Goal: Check status: Check status

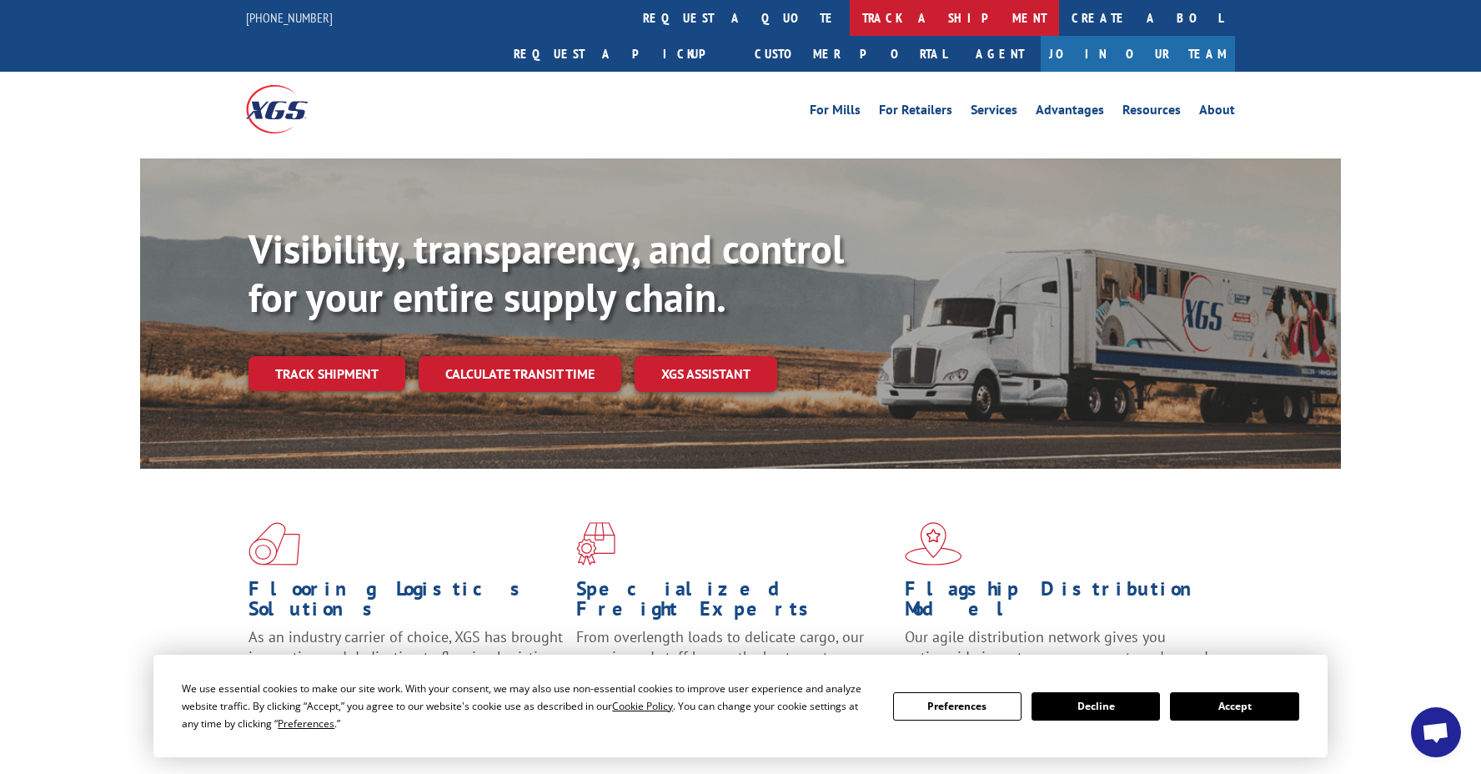
click at [850, 15] on link "track a shipment" at bounding box center [954, 18] width 209 height 36
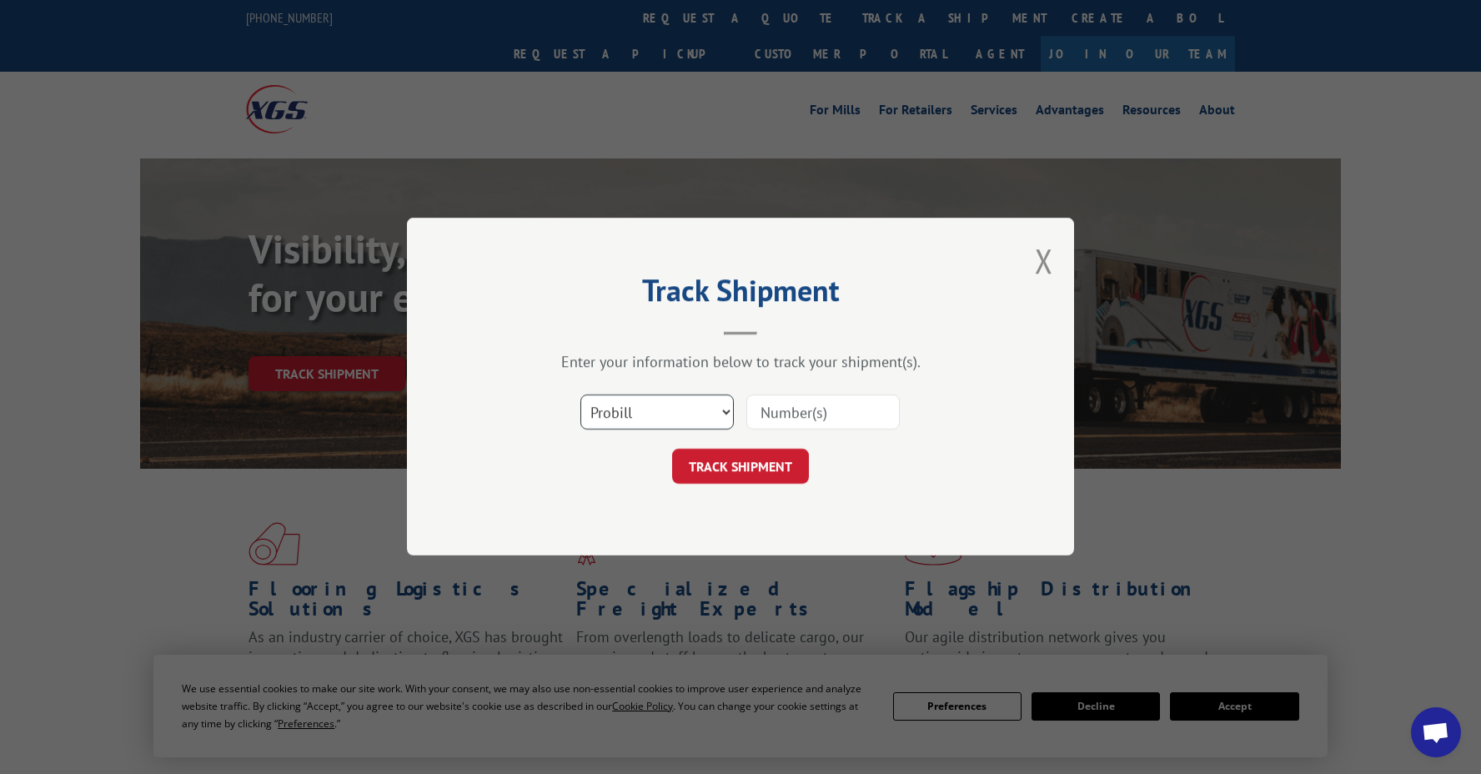
select select "bol"
click at [775, 417] on input at bounding box center [822, 412] width 153 height 35
paste input "TFD-041284.A"
type input "TFD-041284.A"
click at [746, 471] on button "TRACK SHIPMENT" at bounding box center [740, 466] width 137 height 35
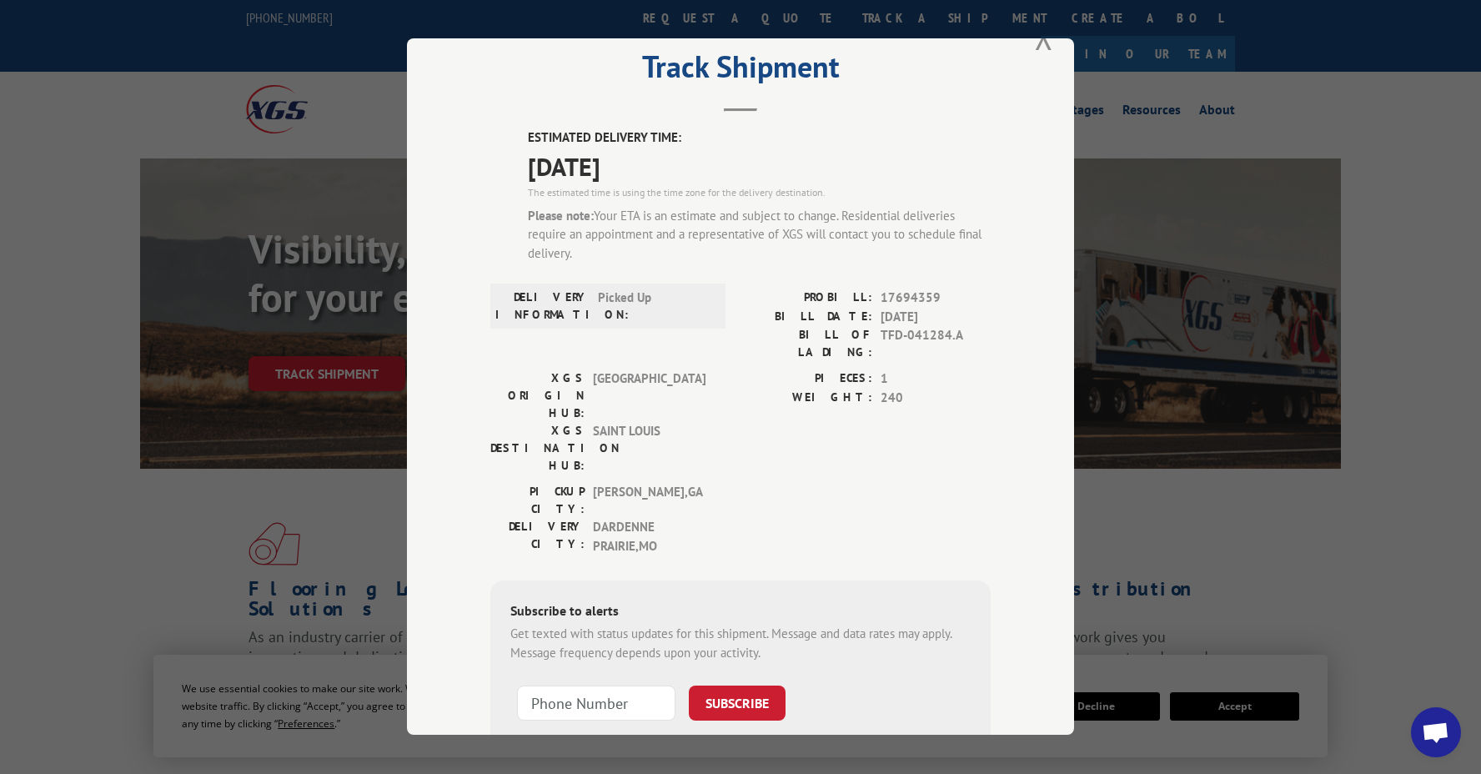
scroll to position [75, 0]
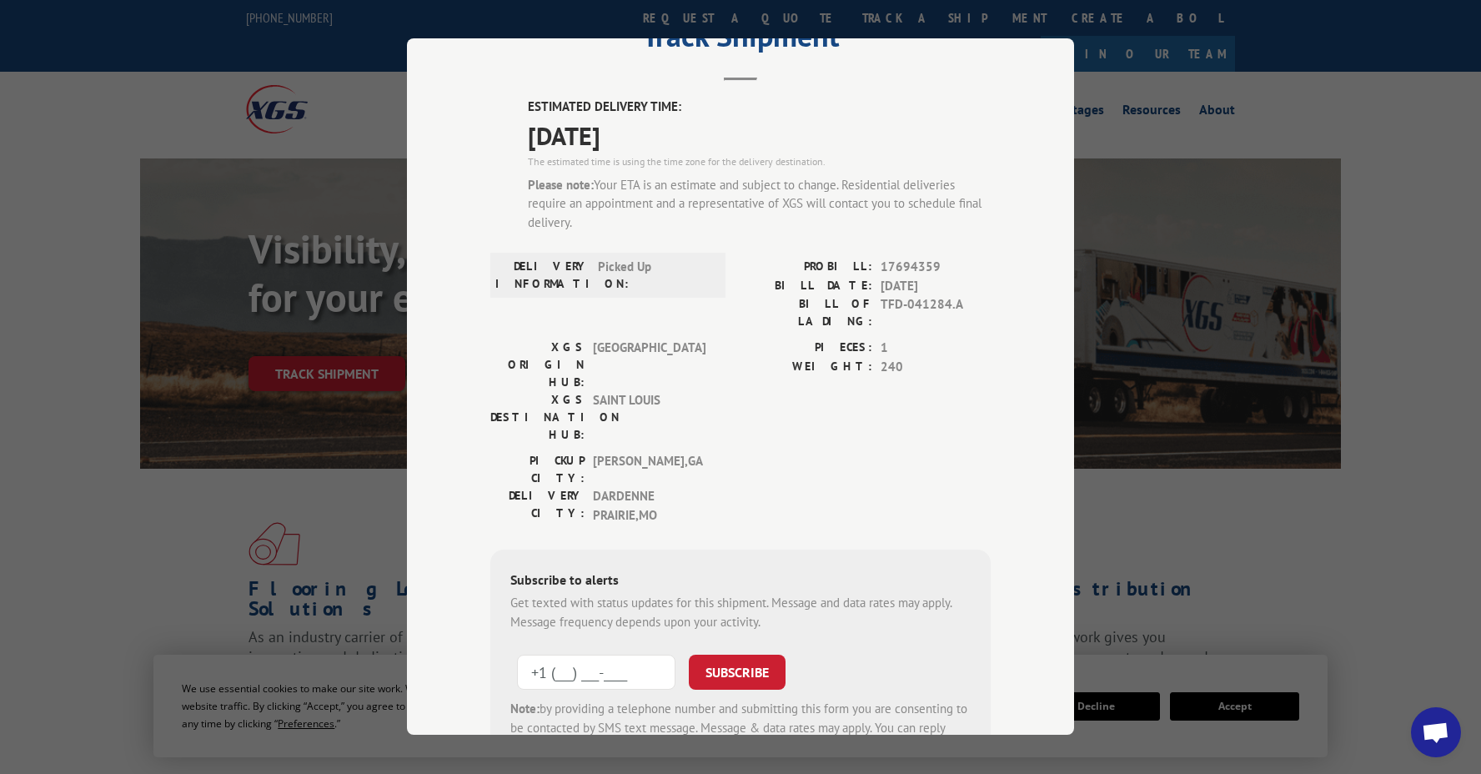
click at [571, 655] on input "+1 (___) ___-____" at bounding box center [596, 672] width 158 height 35
type input "[PHONE_NUMBER]"
click at [735, 655] on button "SUBSCRIBE" at bounding box center [737, 672] width 97 height 35
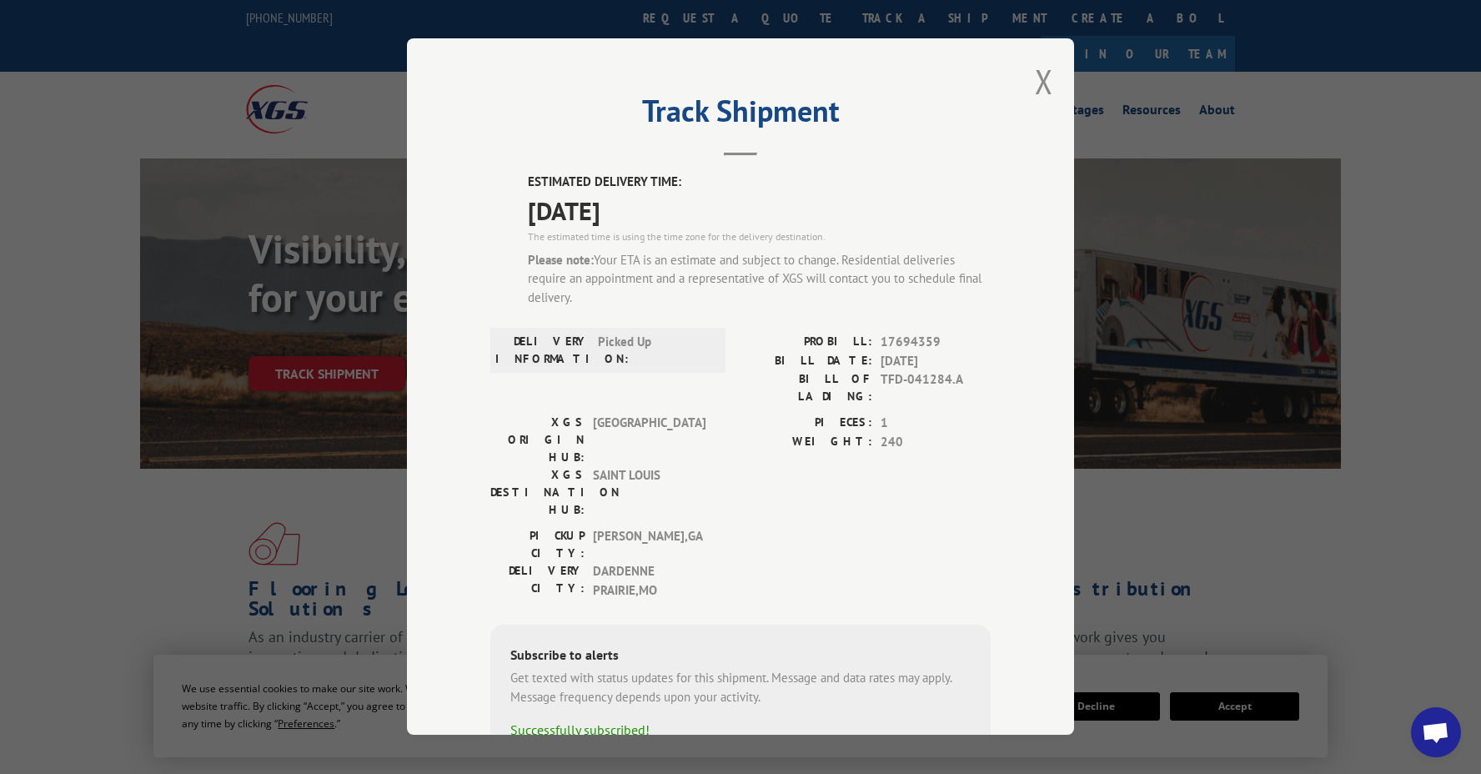
scroll to position [0, 0]
click at [1040, 82] on button "Close modal" at bounding box center [1044, 81] width 18 height 44
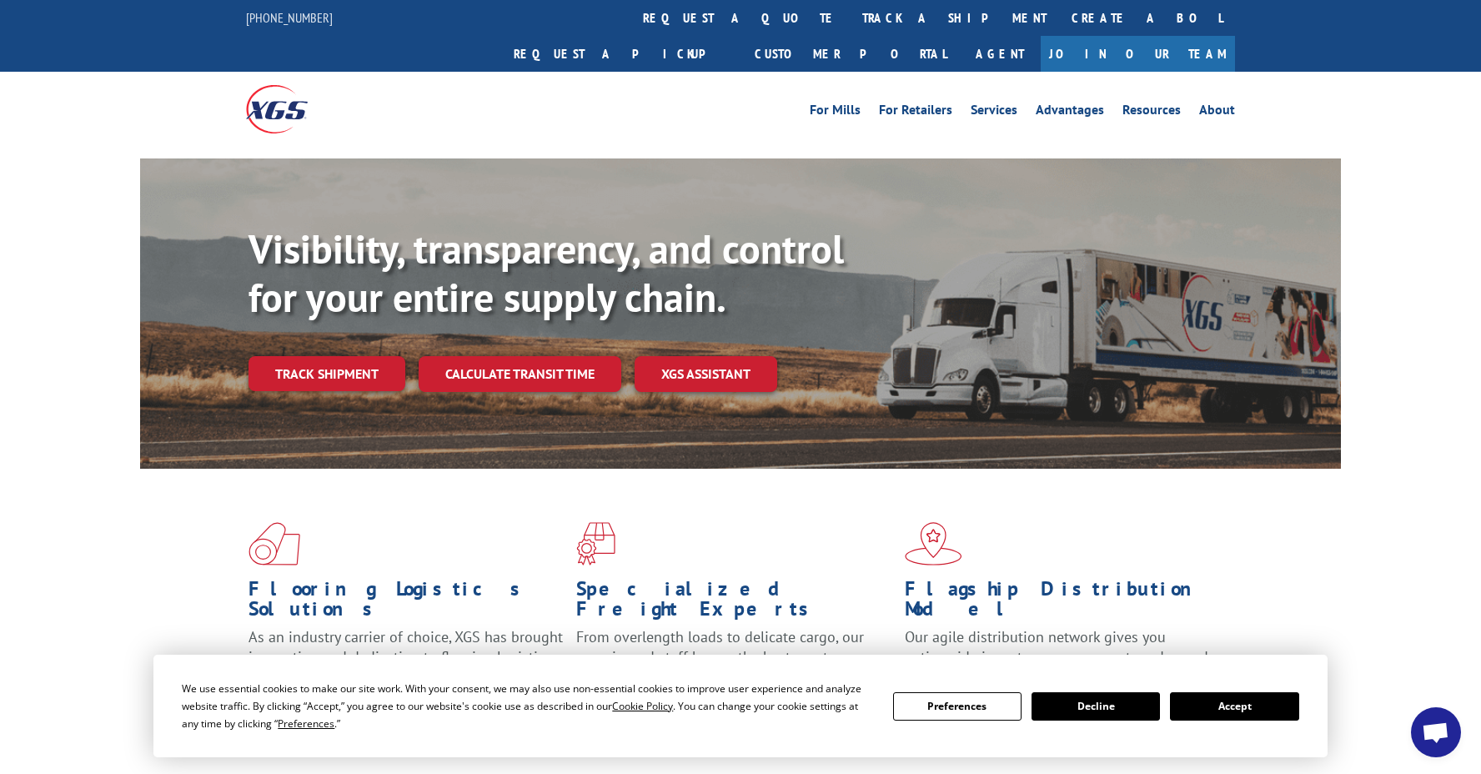
click at [1072, 709] on button "Decline" at bounding box center [1095, 706] width 128 height 28
